Goal: Transaction & Acquisition: Purchase product/service

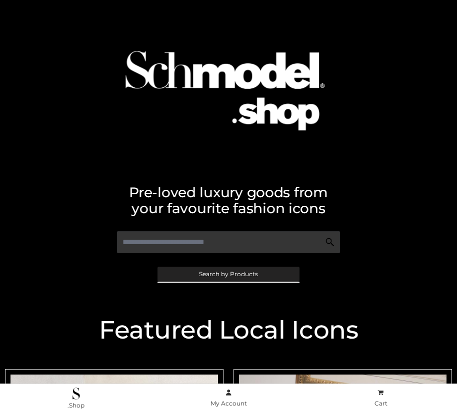
click at [228, 274] on span "Search by Products" at bounding box center [228, 274] width 59 height 6
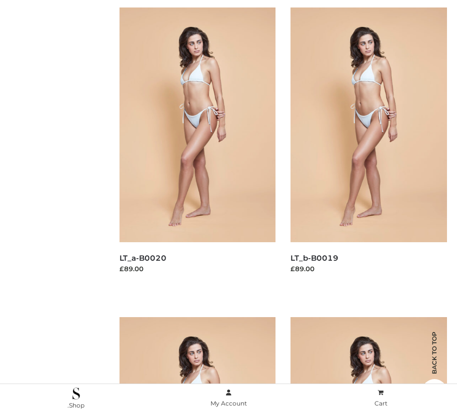
scroll to position [165, 0]
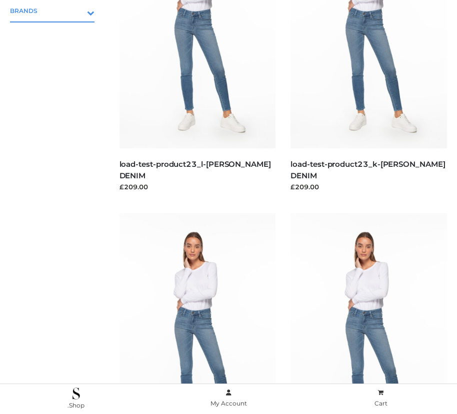
click at [76, 10] on icon "Toggle Submenu" at bounding box center [39, 12] width 112 height 11
click at [57, 53] on span "PARKERSMITH" at bounding box center [57, 53] width 74 height 11
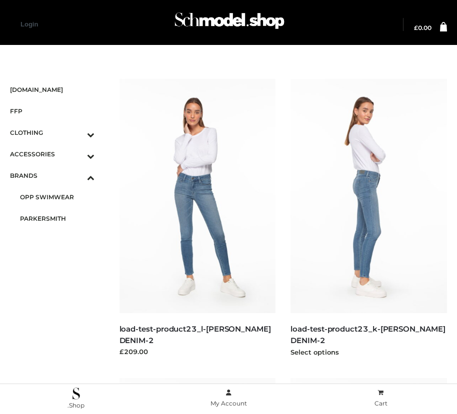
click at [368, 218] on img at bounding box center [368, 196] width 156 height 234
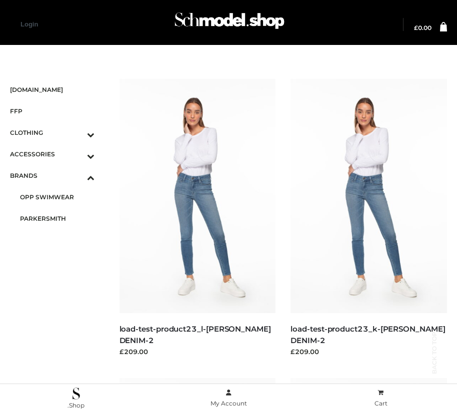
scroll to position [1441, 0]
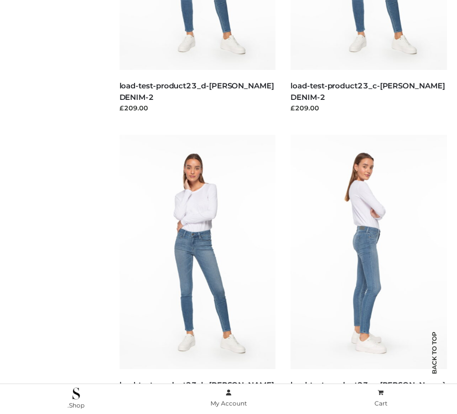
click at [368, 274] on img at bounding box center [368, 252] width 156 height 234
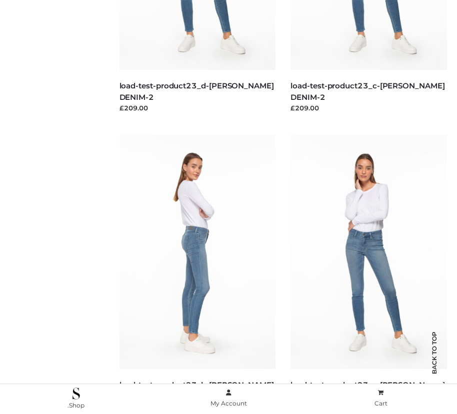
click at [197, 274] on img at bounding box center [197, 252] width 156 height 234
